Goal: Task Accomplishment & Management: Use online tool/utility

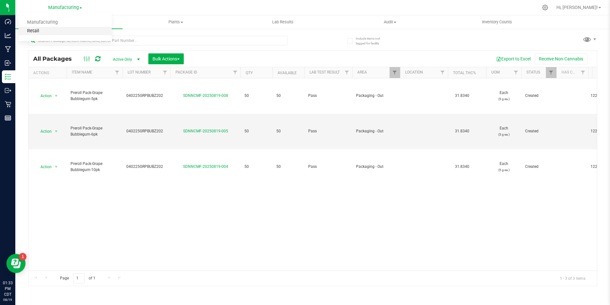
click at [38, 30] on link "Retail" at bounding box center [65, 31] width 93 height 9
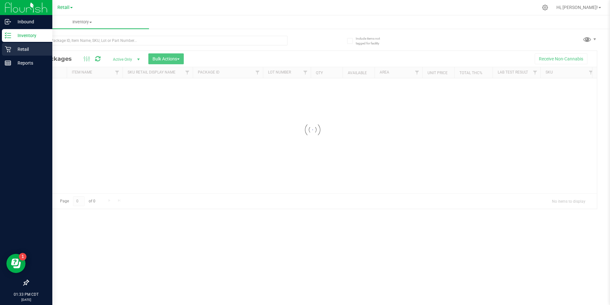
click at [13, 49] on p "Retail" at bounding box center [30, 49] width 38 height 8
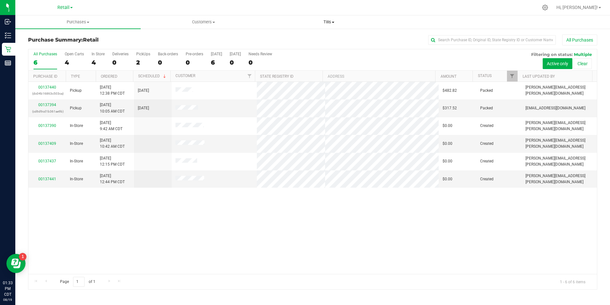
click at [334, 22] on span at bounding box center [333, 22] width 3 height 1
click at [305, 37] on span "Manage tills" at bounding box center [288, 38] width 43 height 5
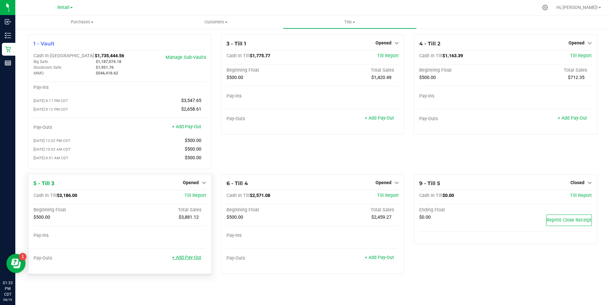
click at [194, 259] on link "+ Add Pay-Out" at bounding box center [186, 256] width 29 height 5
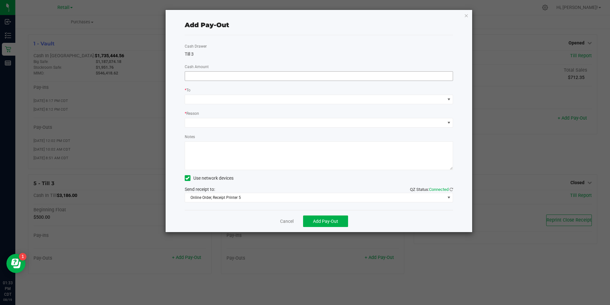
click at [229, 76] on input at bounding box center [319, 76] width 268 height 9
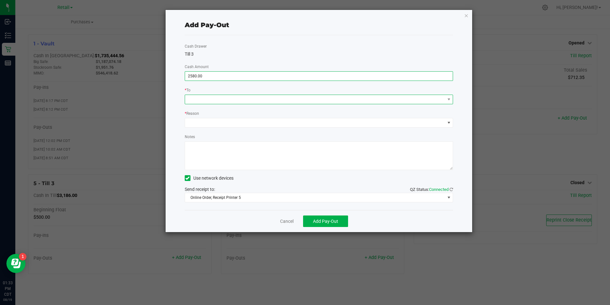
click at [234, 100] on span at bounding box center [315, 99] width 260 height 9
type input "$2,580.00"
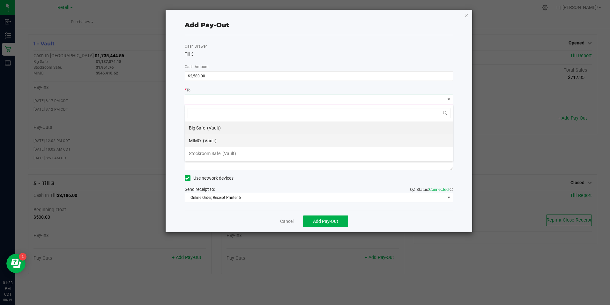
click at [223, 141] on li "MIMO (Vault)" at bounding box center [319, 140] width 268 height 13
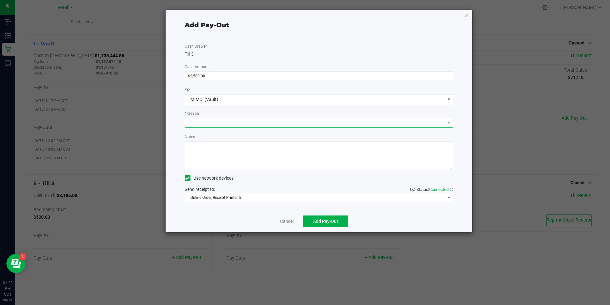
click at [228, 119] on span at bounding box center [315, 122] width 260 height 9
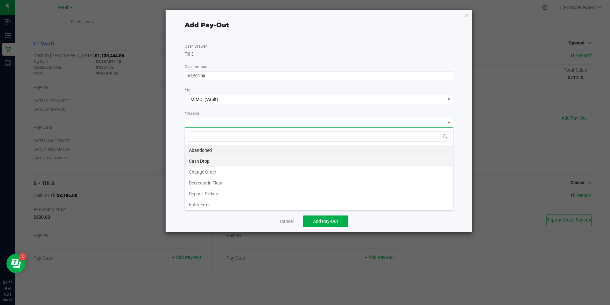
click at [228, 162] on li "Cash Drop" at bounding box center [319, 160] width 268 height 11
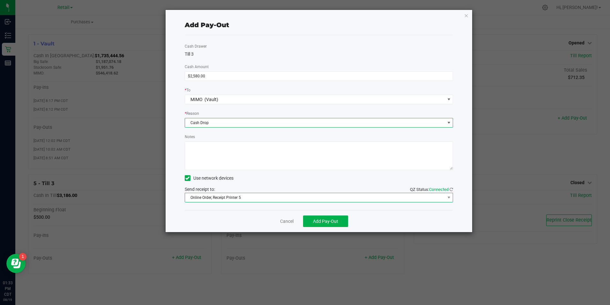
click at [277, 198] on span "Online Order, Receipt Printer 5" at bounding box center [315, 197] width 260 height 9
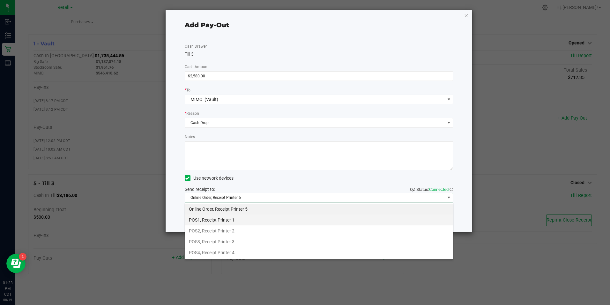
click at [226, 220] on li "POS1, Receipt Printer 1" at bounding box center [319, 219] width 268 height 11
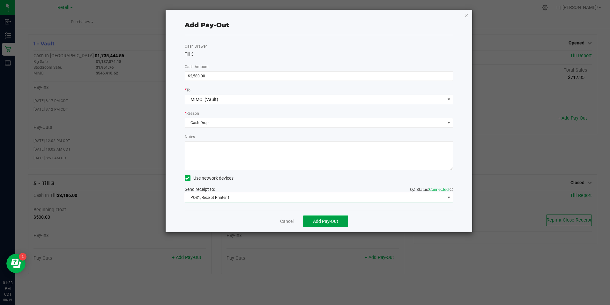
click at [330, 222] on span "Add Pay-Out" at bounding box center [325, 220] width 25 height 5
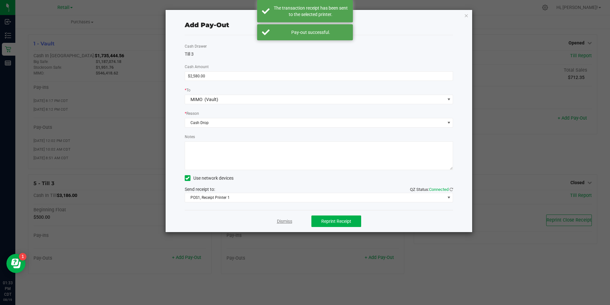
click at [281, 221] on link "Dismiss" at bounding box center [284, 221] width 15 height 7
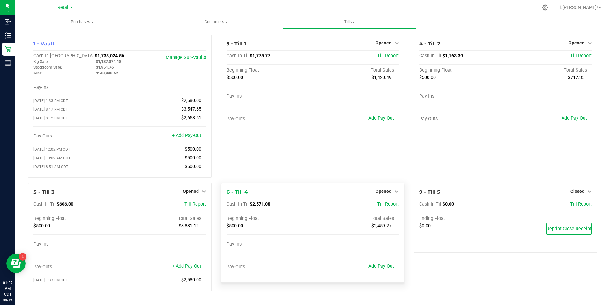
click at [377, 268] on link "+ Add Pay-Out" at bounding box center [379, 265] width 29 height 5
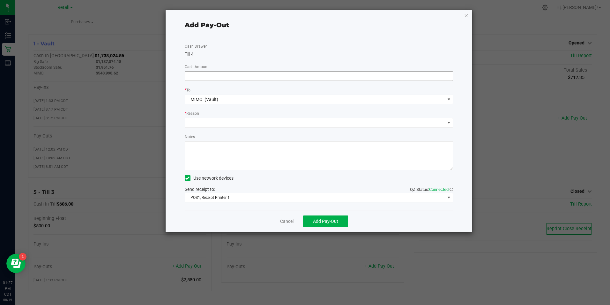
click at [253, 75] on input at bounding box center [319, 76] width 268 height 9
click at [237, 125] on span at bounding box center [315, 122] width 260 height 9
type input "$2,240.00"
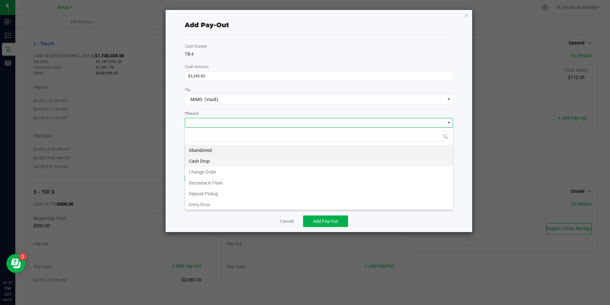
click at [223, 160] on li "Cash Drop" at bounding box center [319, 160] width 268 height 11
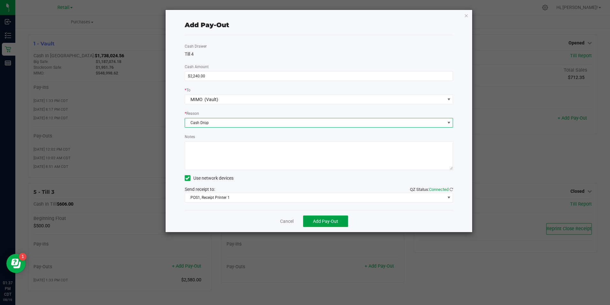
click at [321, 225] on button "Add Pay-Out" at bounding box center [325, 220] width 45 height 11
click at [277, 221] on link "Dismiss" at bounding box center [284, 221] width 15 height 7
